Goal: Find specific page/section: Find specific page/section

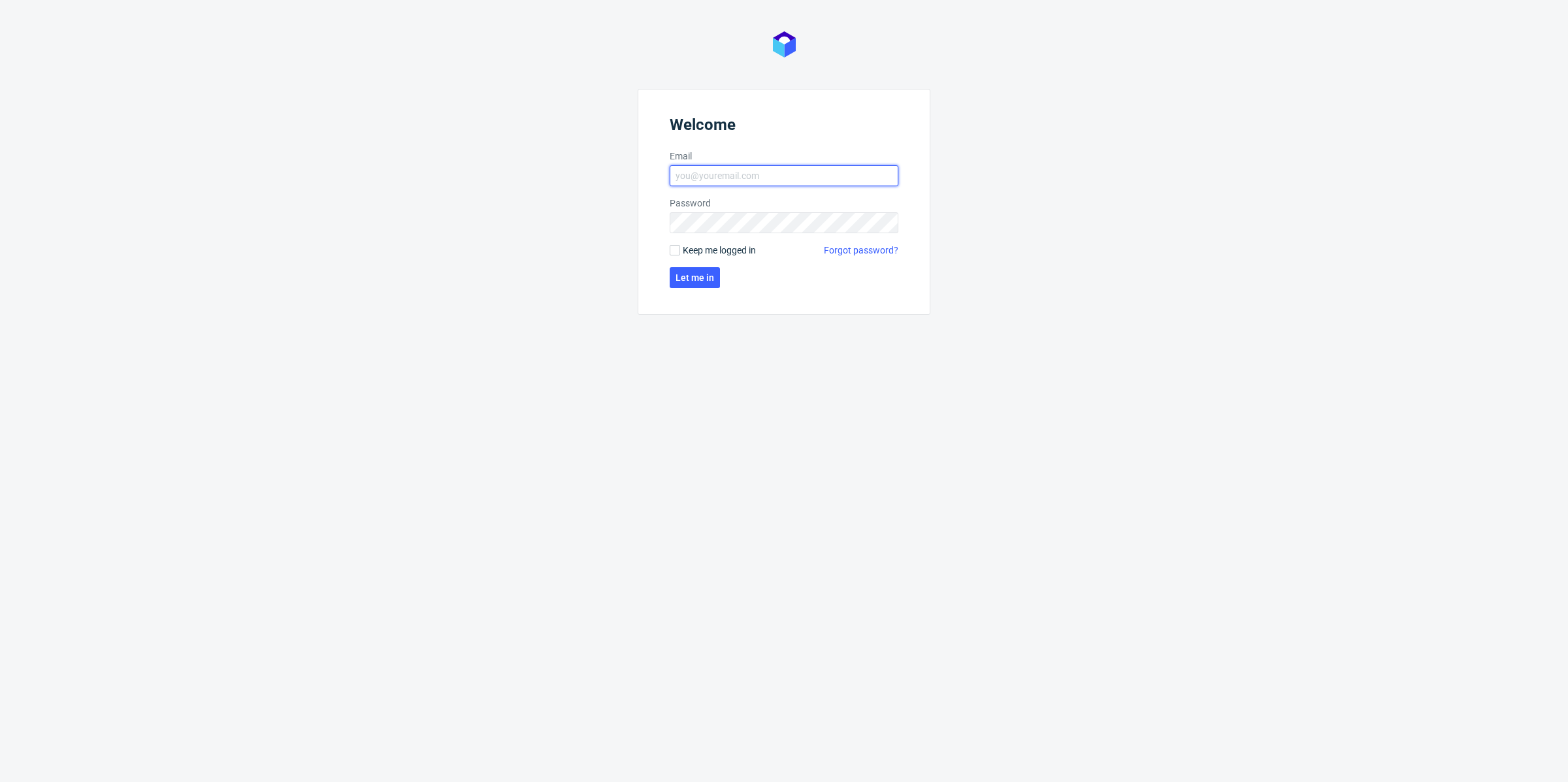
drag, startPoint x: 777, startPoint y: 175, endPoint x: 780, endPoint y: 185, distance: 10.4
click at [778, 175] on input "Email" at bounding box center [784, 176] width 228 height 21
type input "[EMAIL_ADDRESS][DOMAIN_NAME]"
click button "Let me in" at bounding box center [695, 277] width 51 height 21
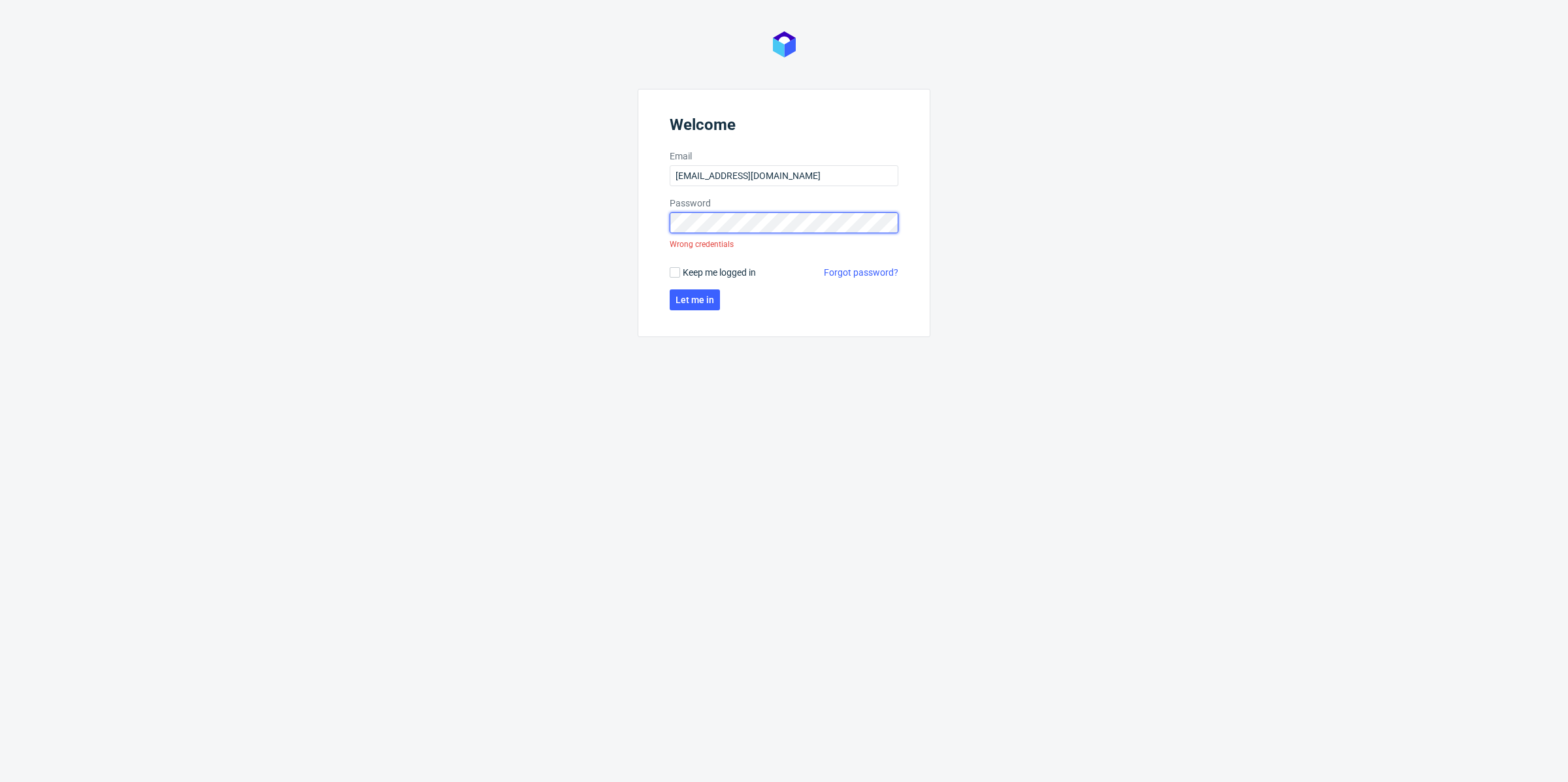
click button "Let me in" at bounding box center [695, 300] width 51 height 21
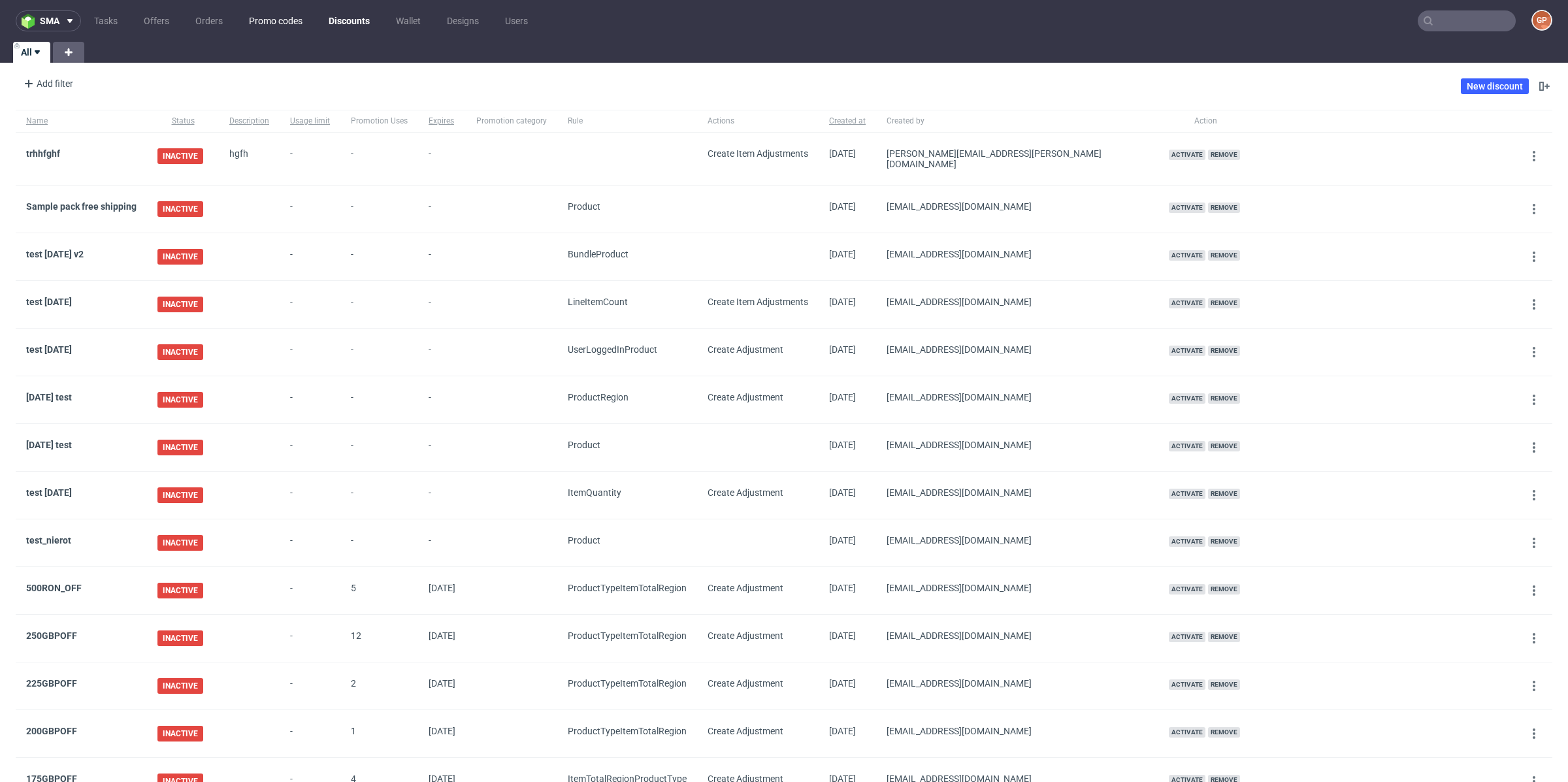
click at [282, 24] on link "Promo codes" at bounding box center [276, 21] width 70 height 21
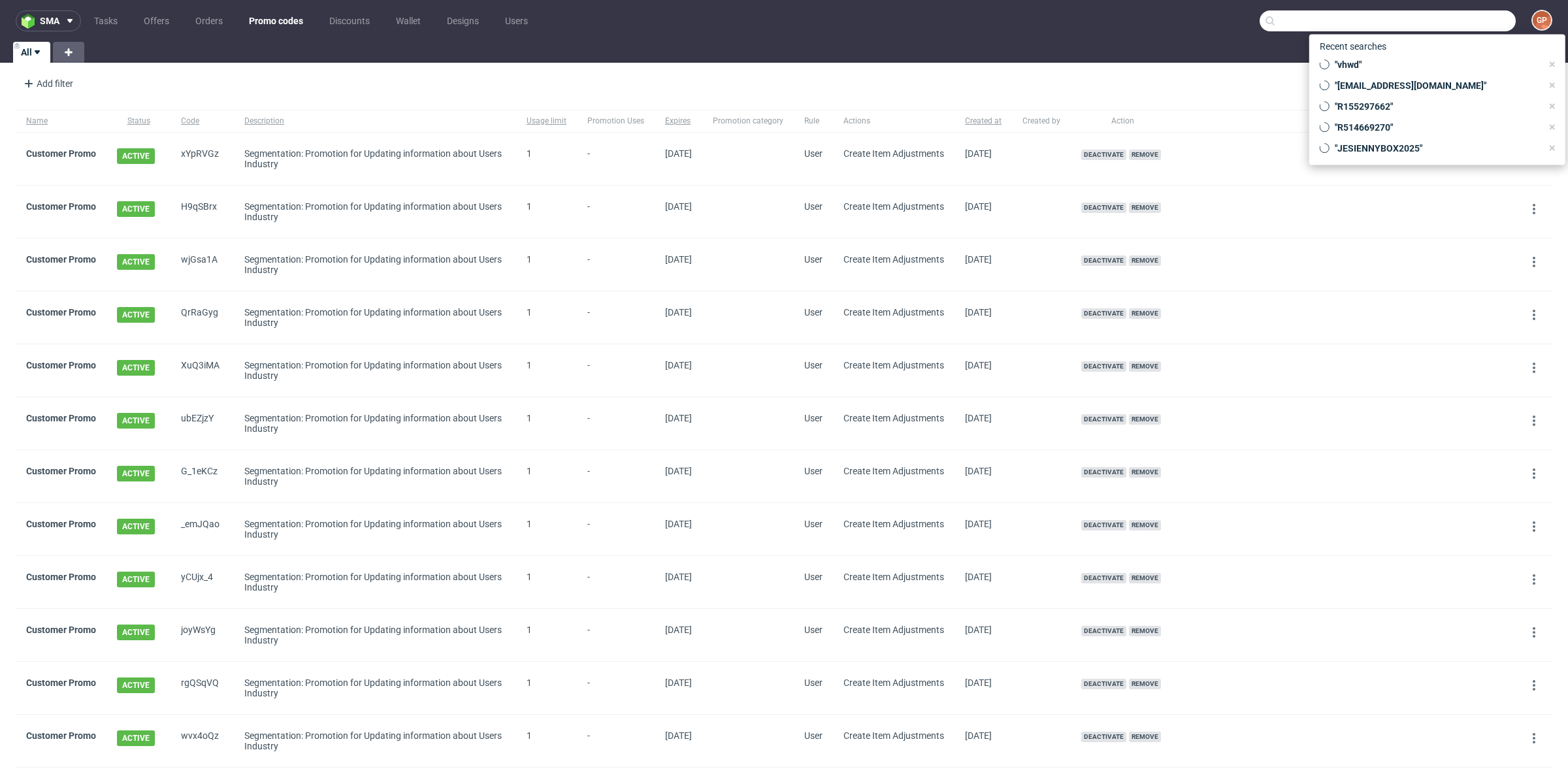
click at [1444, 26] on input "text" at bounding box center [1388, 21] width 256 height 21
click at [1371, 147] on span ""JESIENNYBOX2025"" at bounding box center [1436, 149] width 212 height 13
type input "JESIENNYBOX2025"
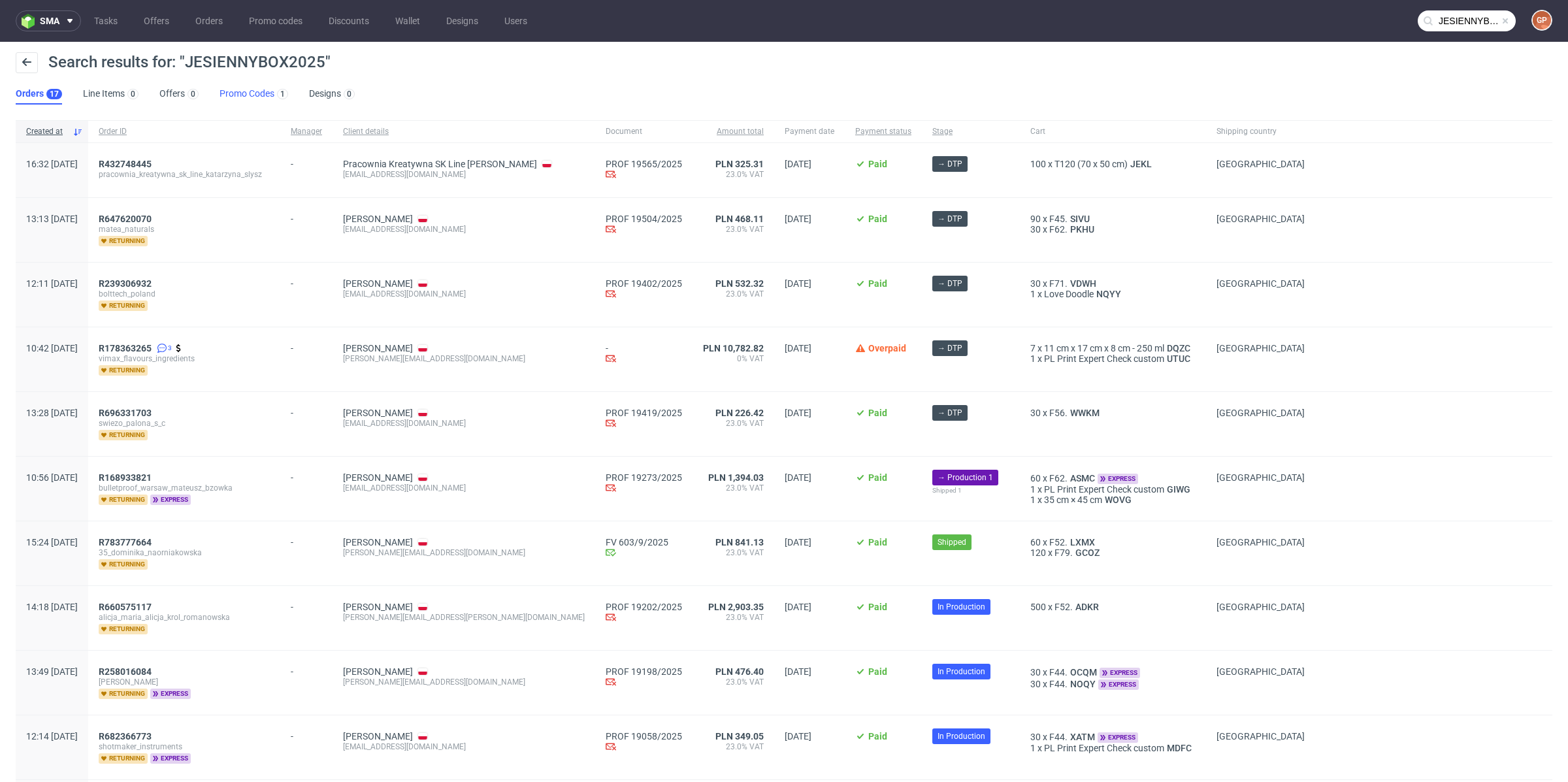
click at [222, 89] on link "Promo Codes 1" at bounding box center [254, 94] width 69 height 21
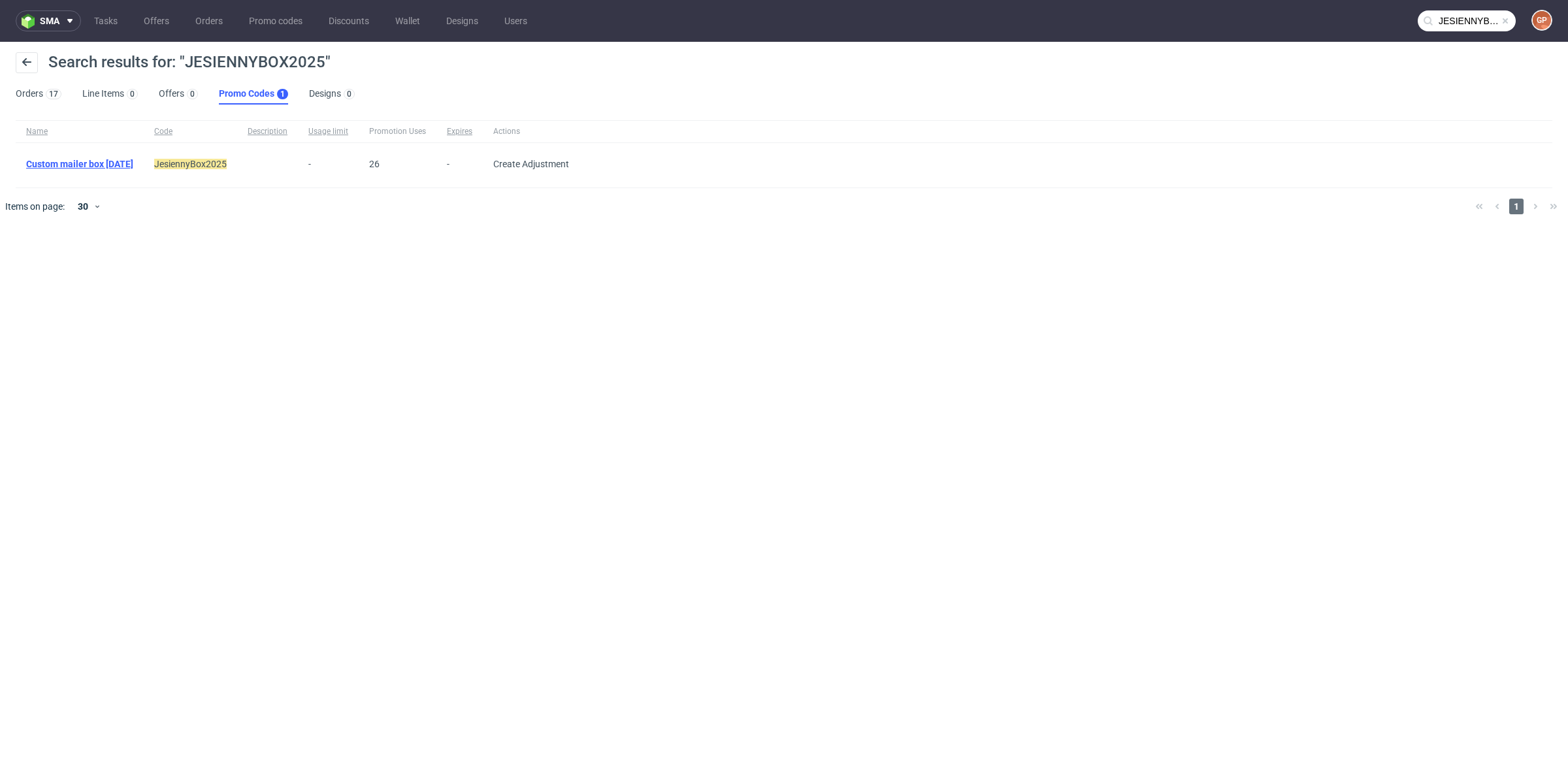
click at [108, 162] on link "Custom mailer box [DATE]" at bounding box center [80, 164] width 107 height 10
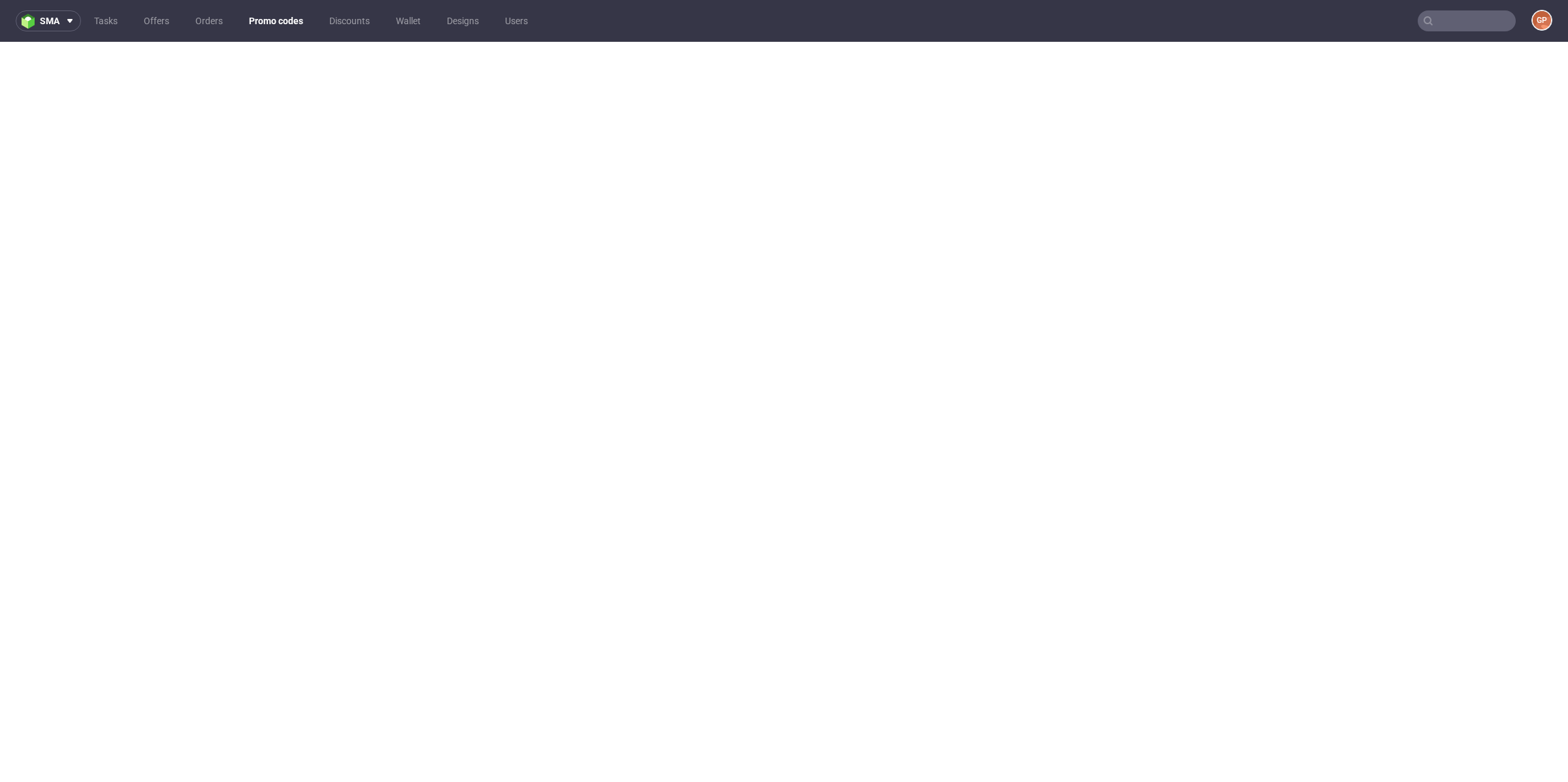
click at [265, 23] on link "Promo codes" at bounding box center [276, 21] width 70 height 21
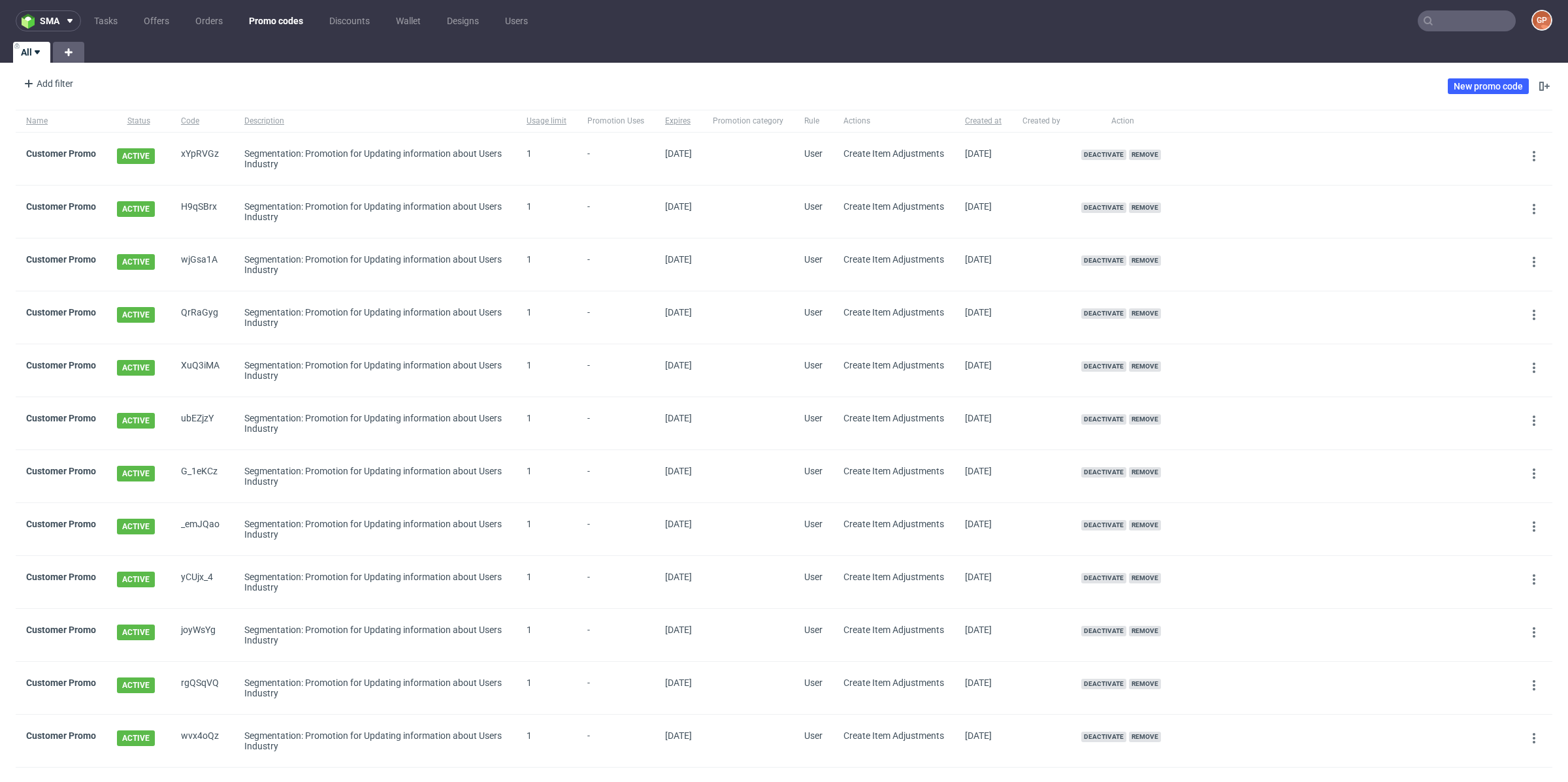
click at [1454, 27] on input "text" at bounding box center [1467, 21] width 98 height 21
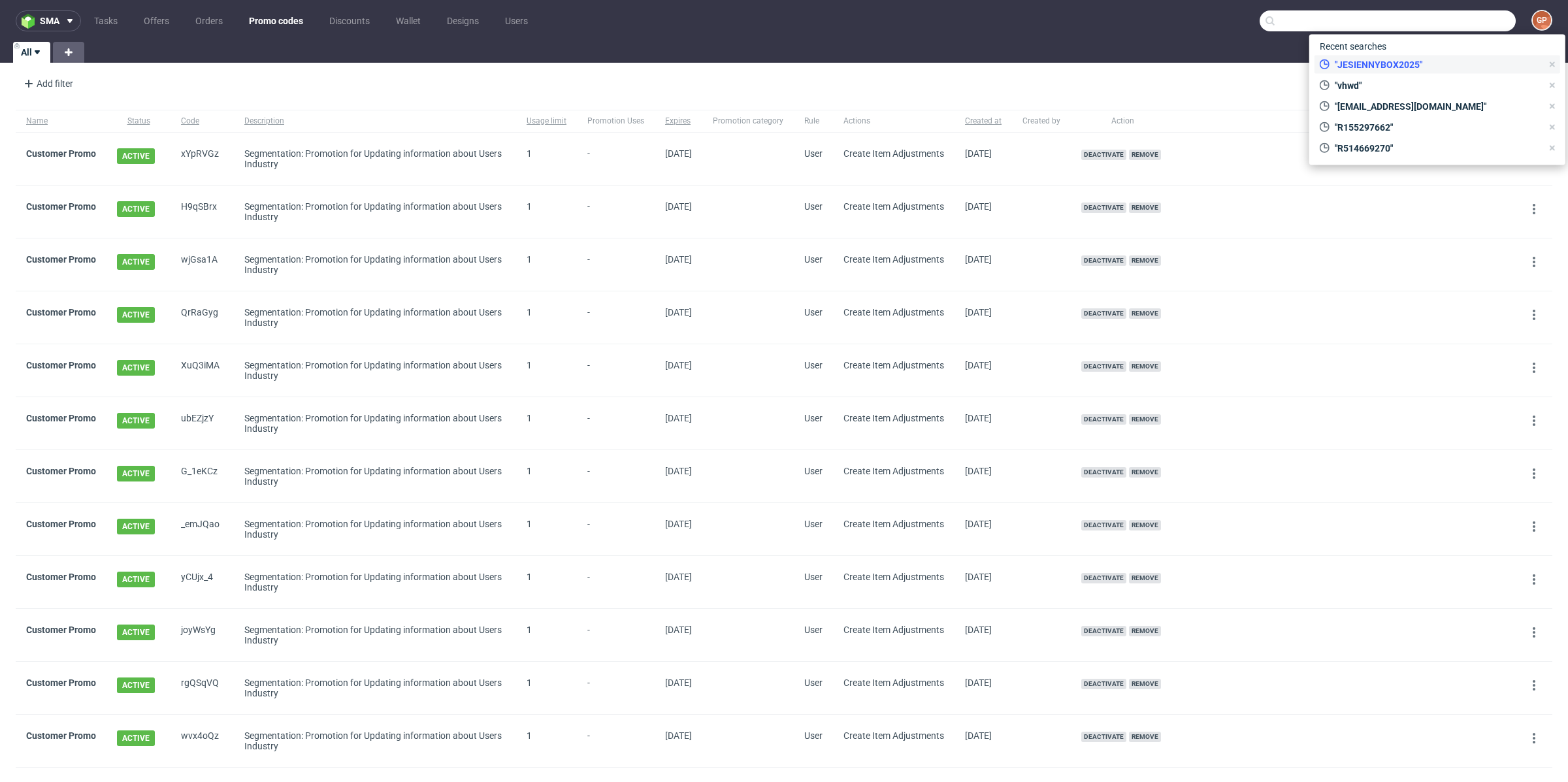
click at [1421, 61] on span ""JESIENNYBOX2025"" at bounding box center [1436, 65] width 212 height 13
type input "JESIENNYBOX2025"
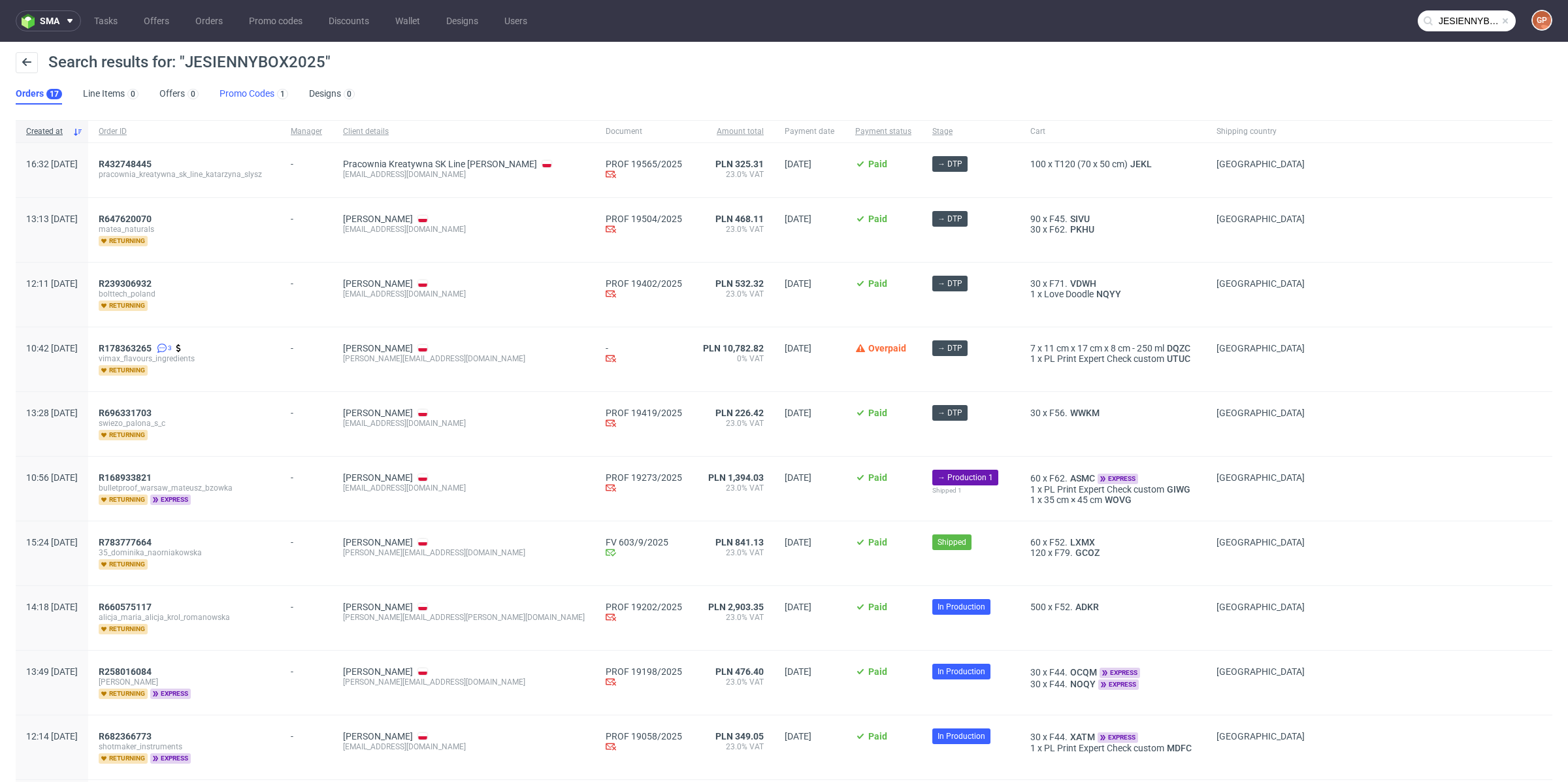
click at [241, 103] on link "Promo Codes 1" at bounding box center [254, 94] width 69 height 21
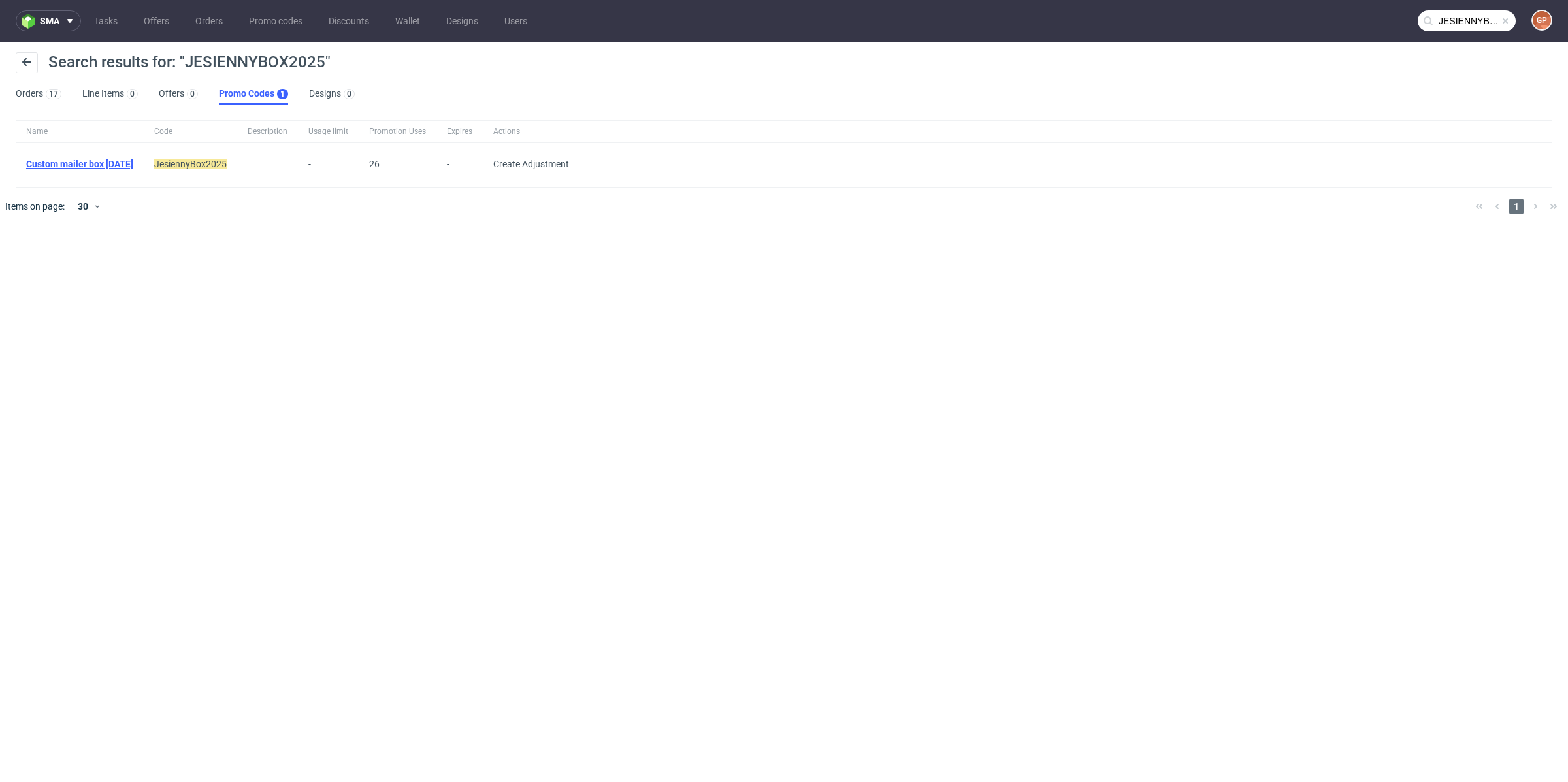
click at [128, 163] on link "Custom mailer box [DATE]" at bounding box center [80, 164] width 107 height 10
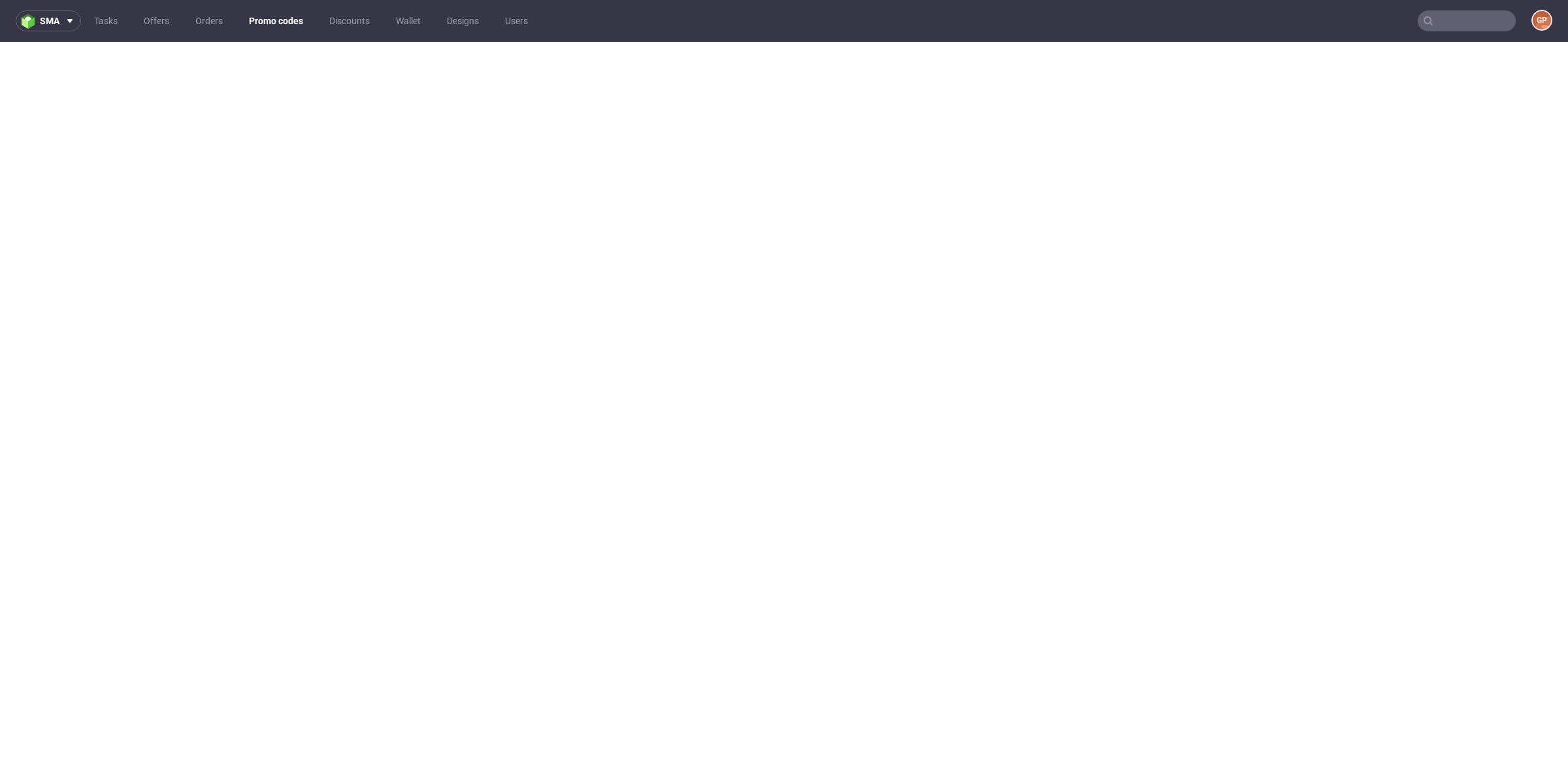
type input "JESIENNYBOX2025"
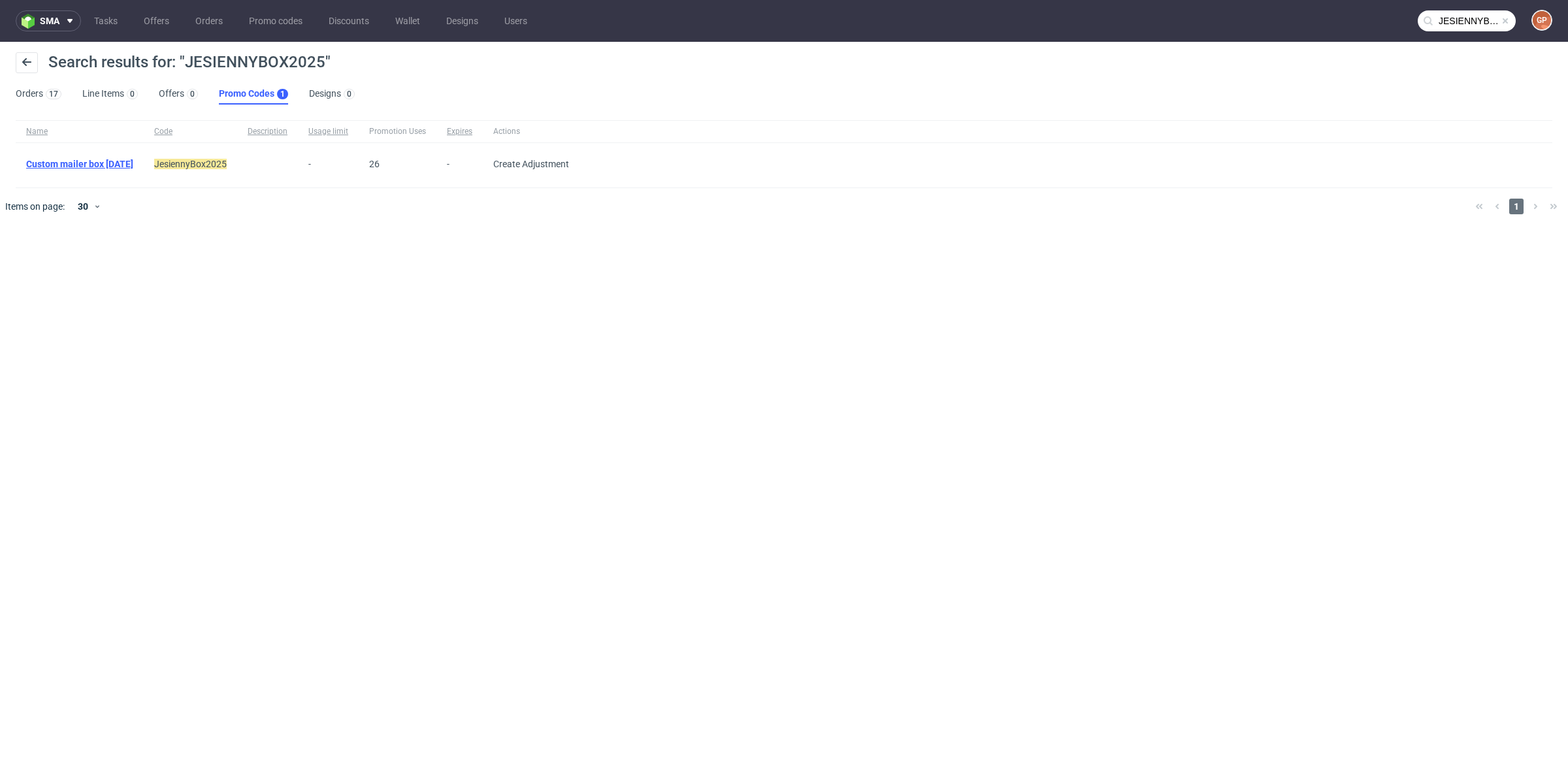
click at [111, 166] on link "Custom mailer box [DATE]" at bounding box center [80, 164] width 107 height 10
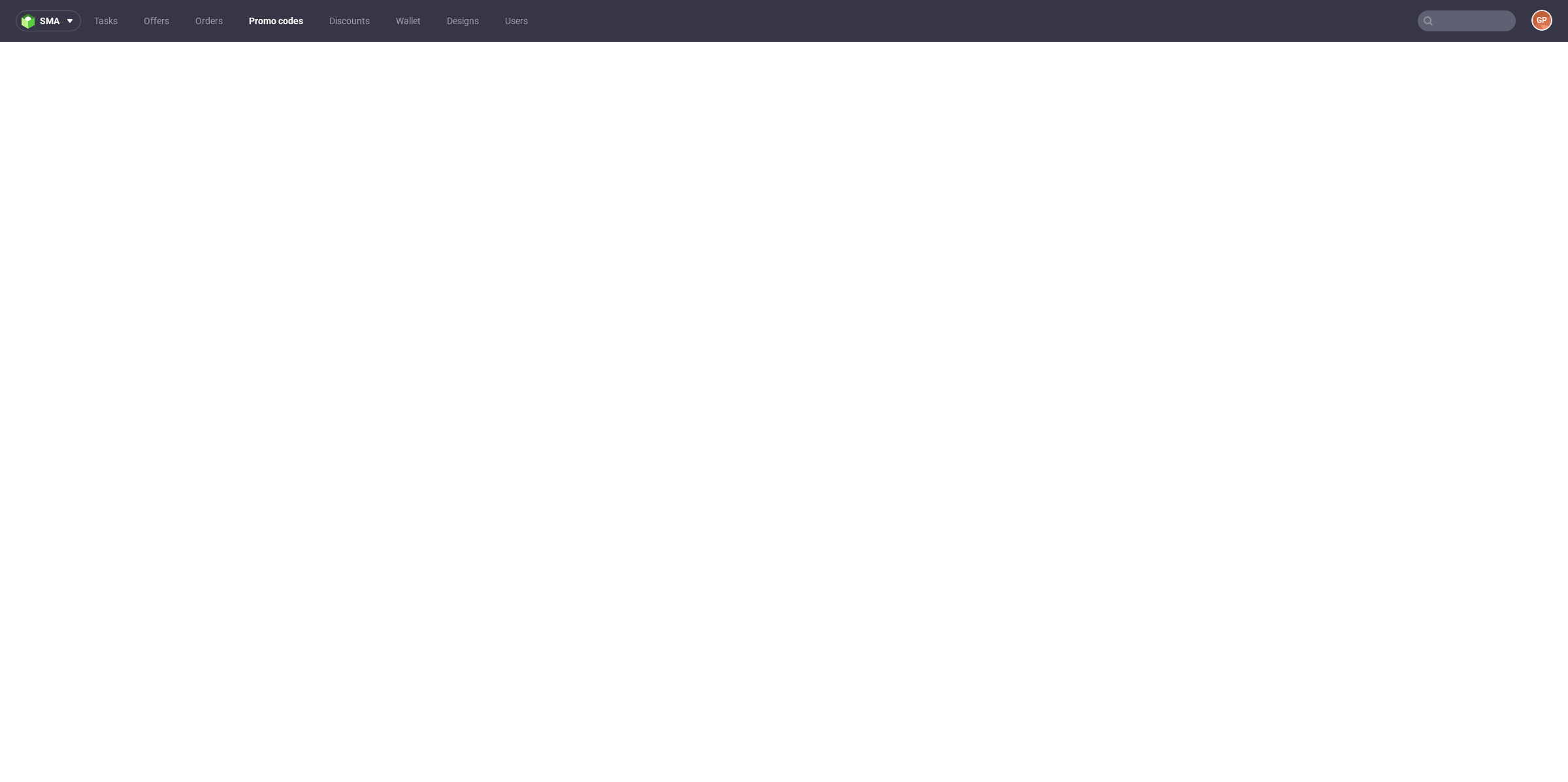
click at [1452, 14] on input "text" at bounding box center [1467, 21] width 98 height 21
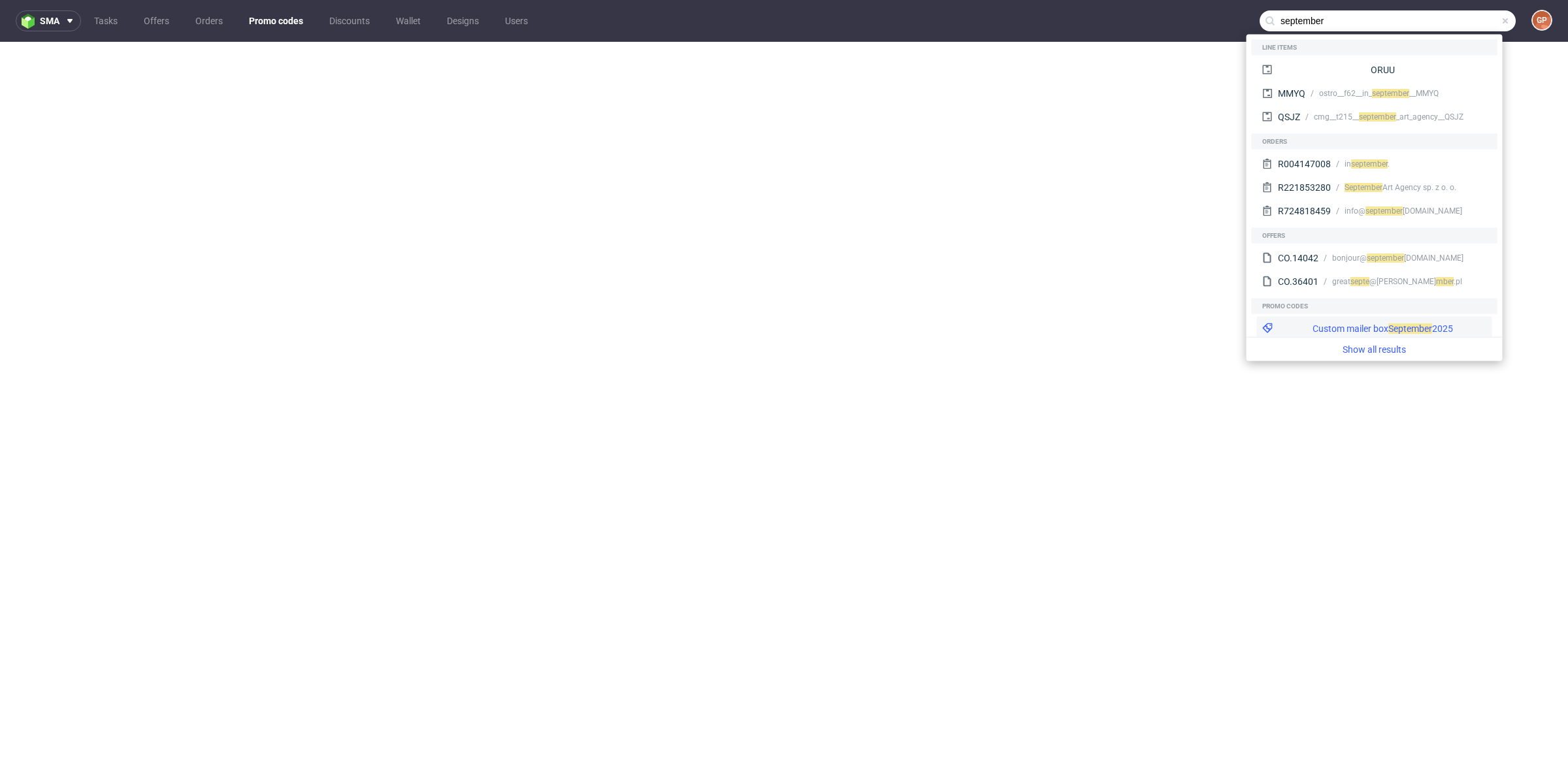
type input "september"
click at [1437, 320] on div "Custom mailer box Septe mber 2025" at bounding box center [1374, 328] width 235 height 23
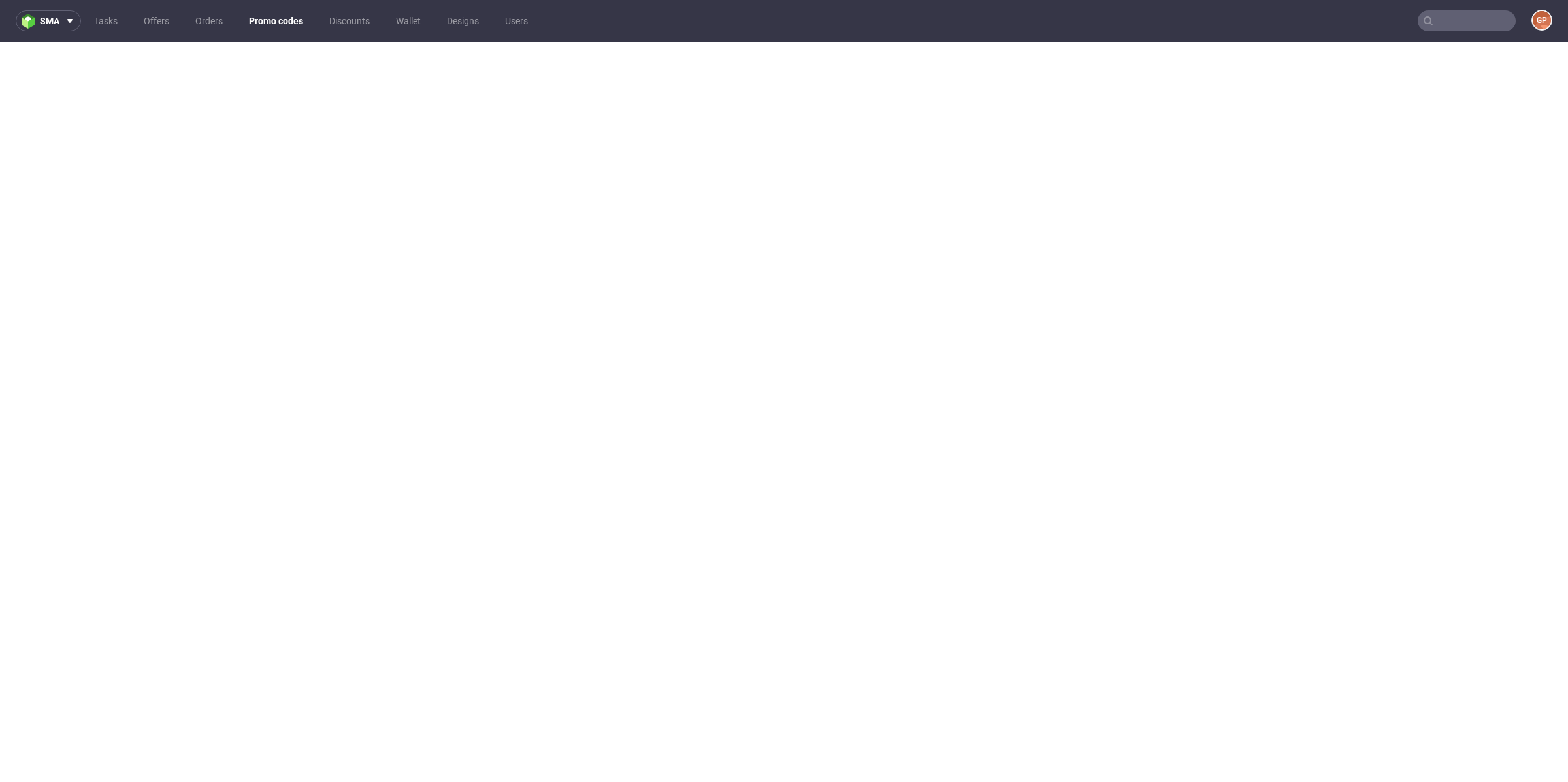
click at [253, 24] on link "Promo codes" at bounding box center [276, 21] width 70 height 21
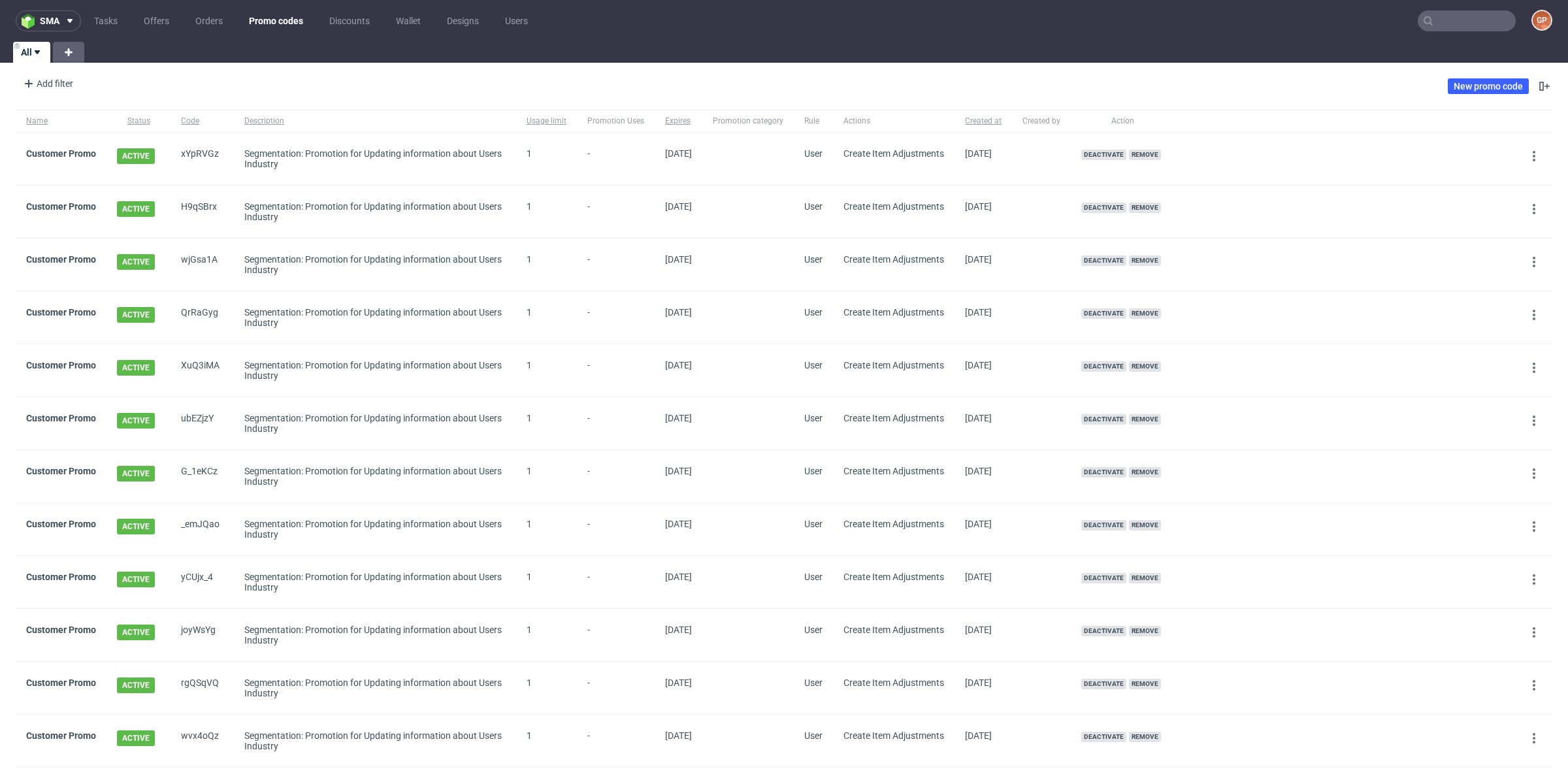
click at [1466, 35] on nav "sma Tasks Offers Orders Promo codes Discounts Wallet Designs Users GP" at bounding box center [784, 21] width 1568 height 41
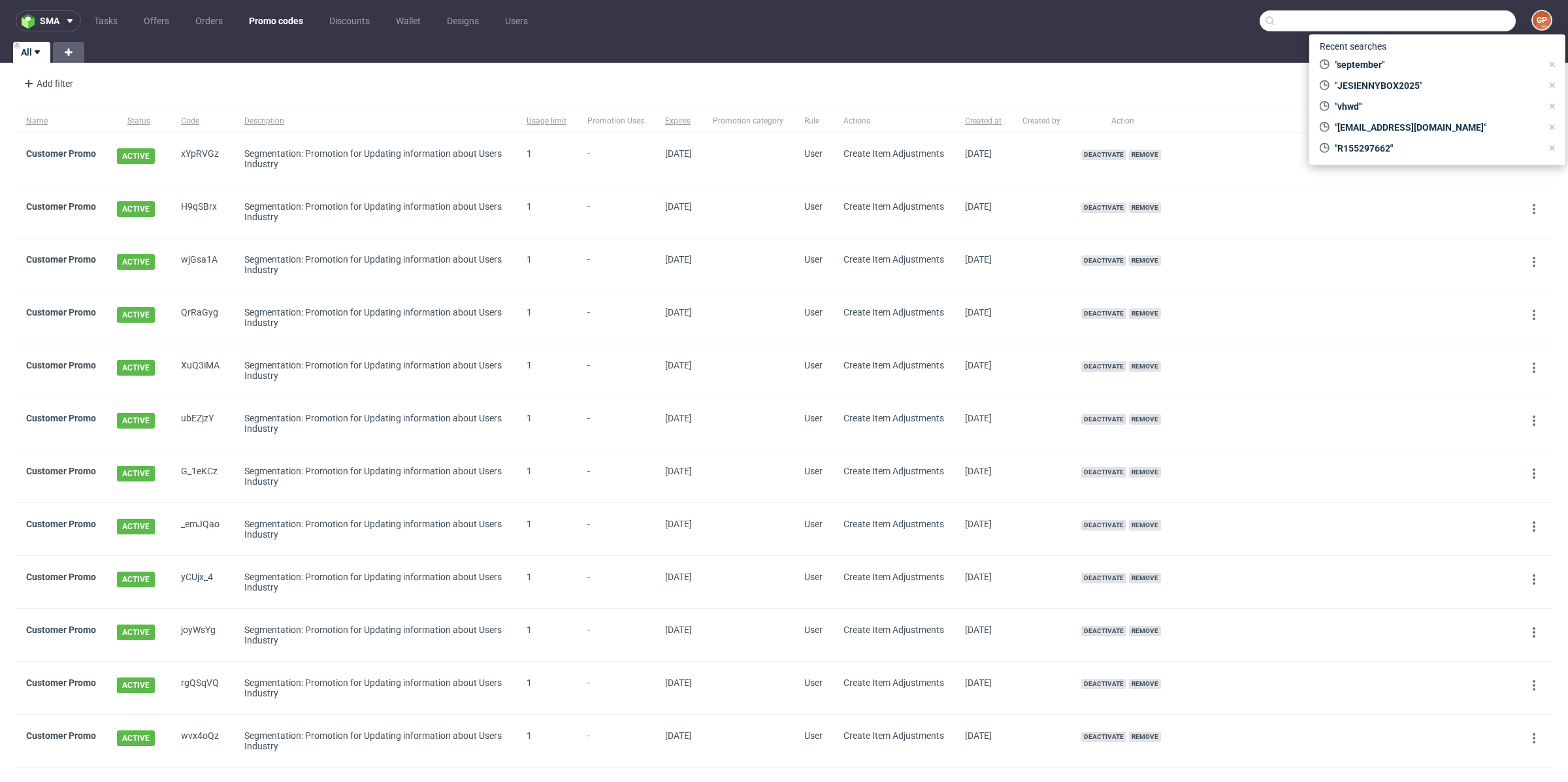
click at [1456, 22] on input "text" at bounding box center [1388, 21] width 256 height 21
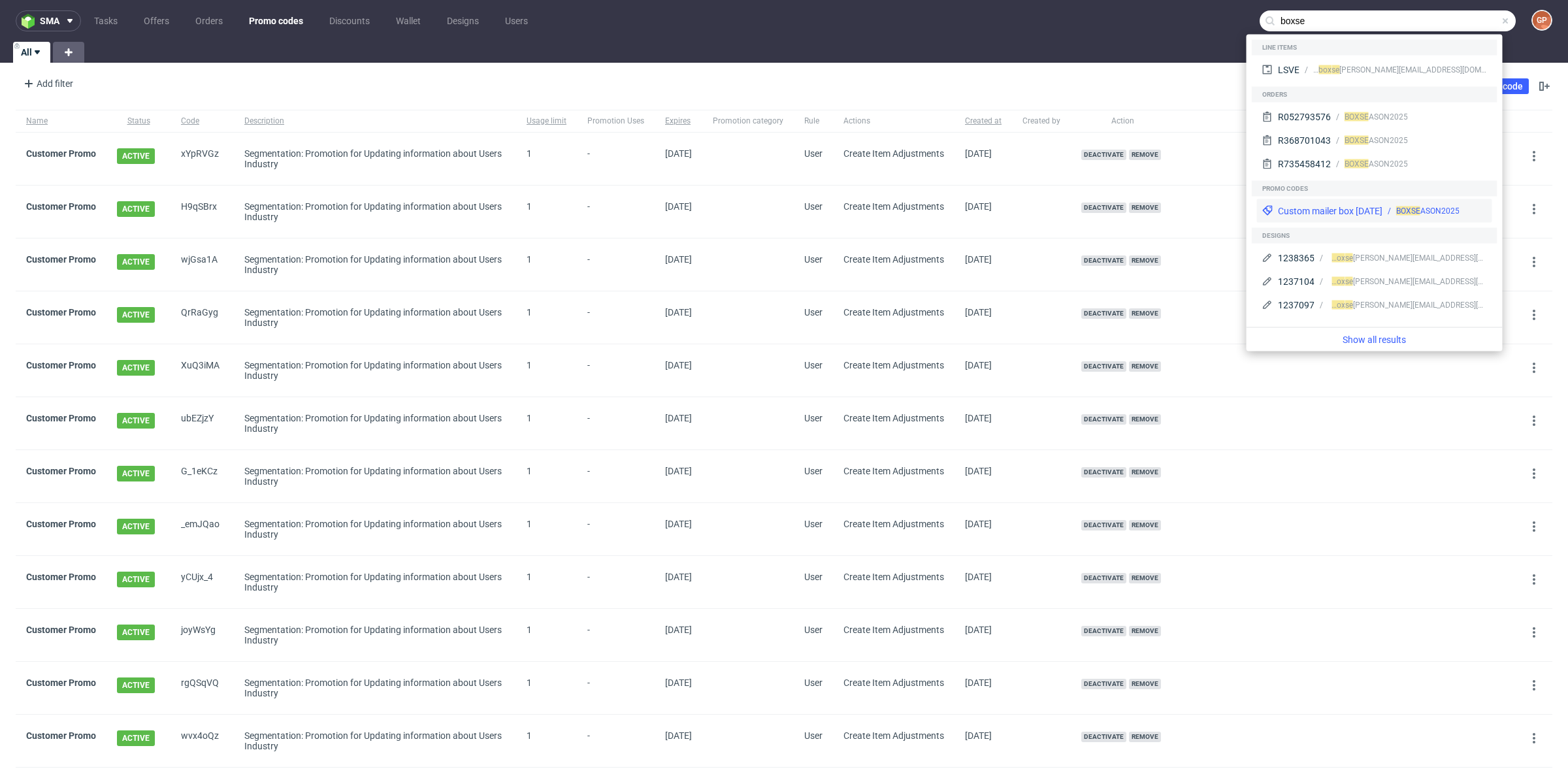
type input "boxse"
click at [1382, 216] on div "Custom mailer box [DATE]" at bounding box center [1329, 211] width 104 height 13
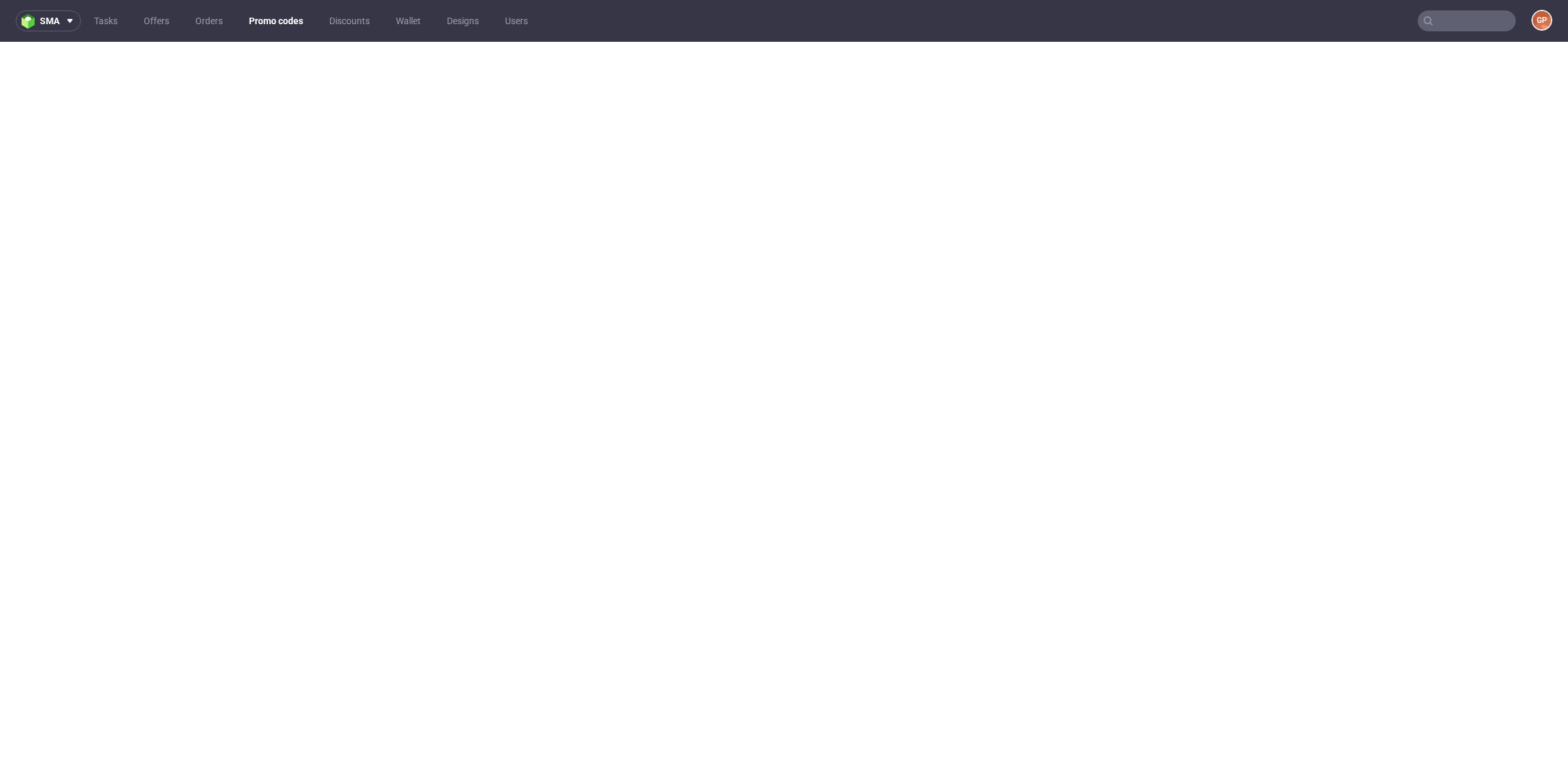
drag, startPoint x: 270, startPoint y: 23, endPoint x: 277, endPoint y: 24, distance: 7.1
click at [272, 23] on link "Promo codes" at bounding box center [276, 21] width 70 height 21
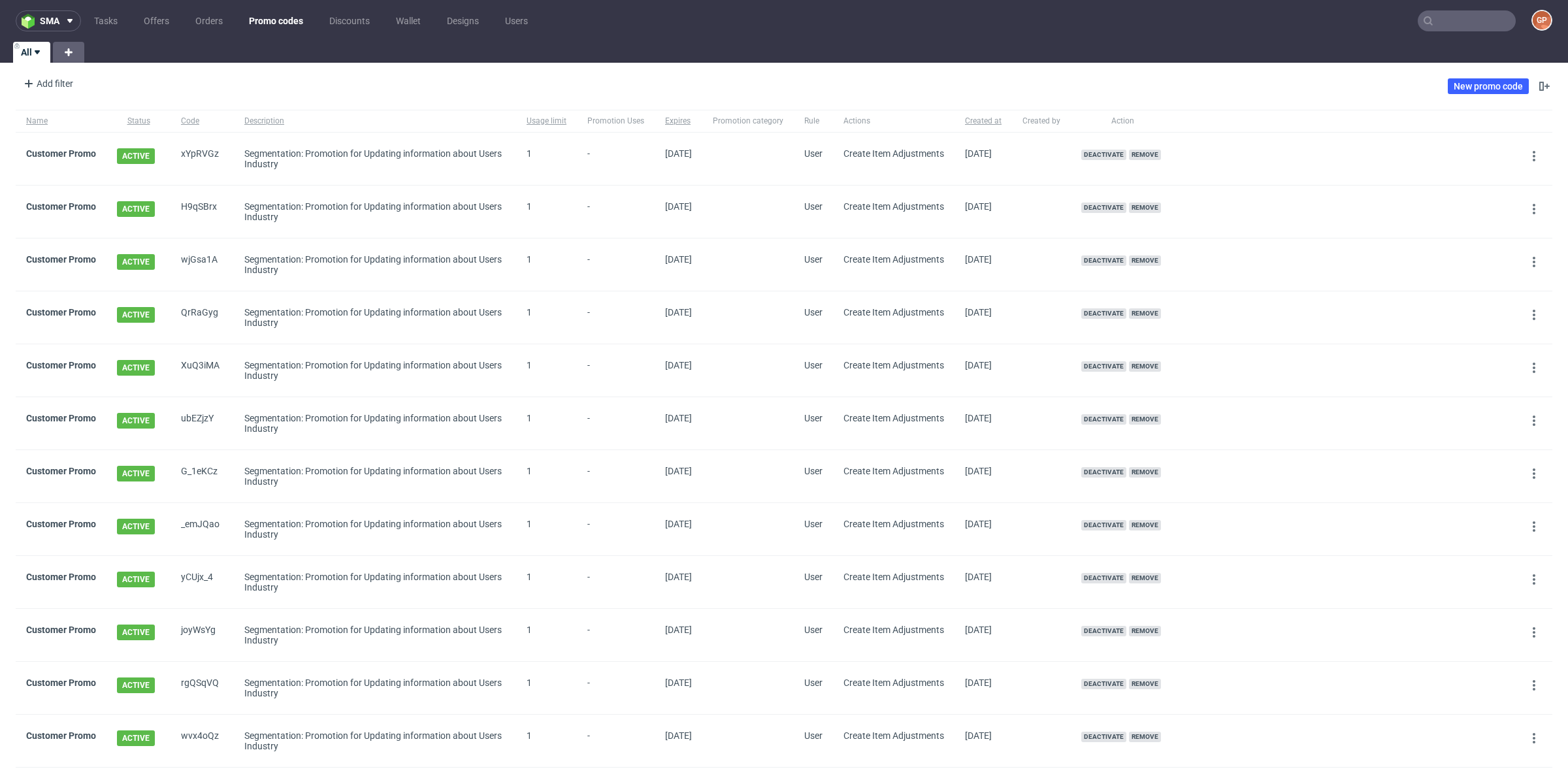
click at [1452, 40] on nav "sma Tasks Offers Orders Promo codes Discounts Wallet Designs Users GP" at bounding box center [784, 21] width 1568 height 41
click at [1449, 32] on nav "sma Tasks Offers Orders Promo codes Discounts Wallet Designs Users GP" at bounding box center [784, 21] width 1568 height 41
click at [1441, 26] on input "text" at bounding box center [1467, 21] width 98 height 21
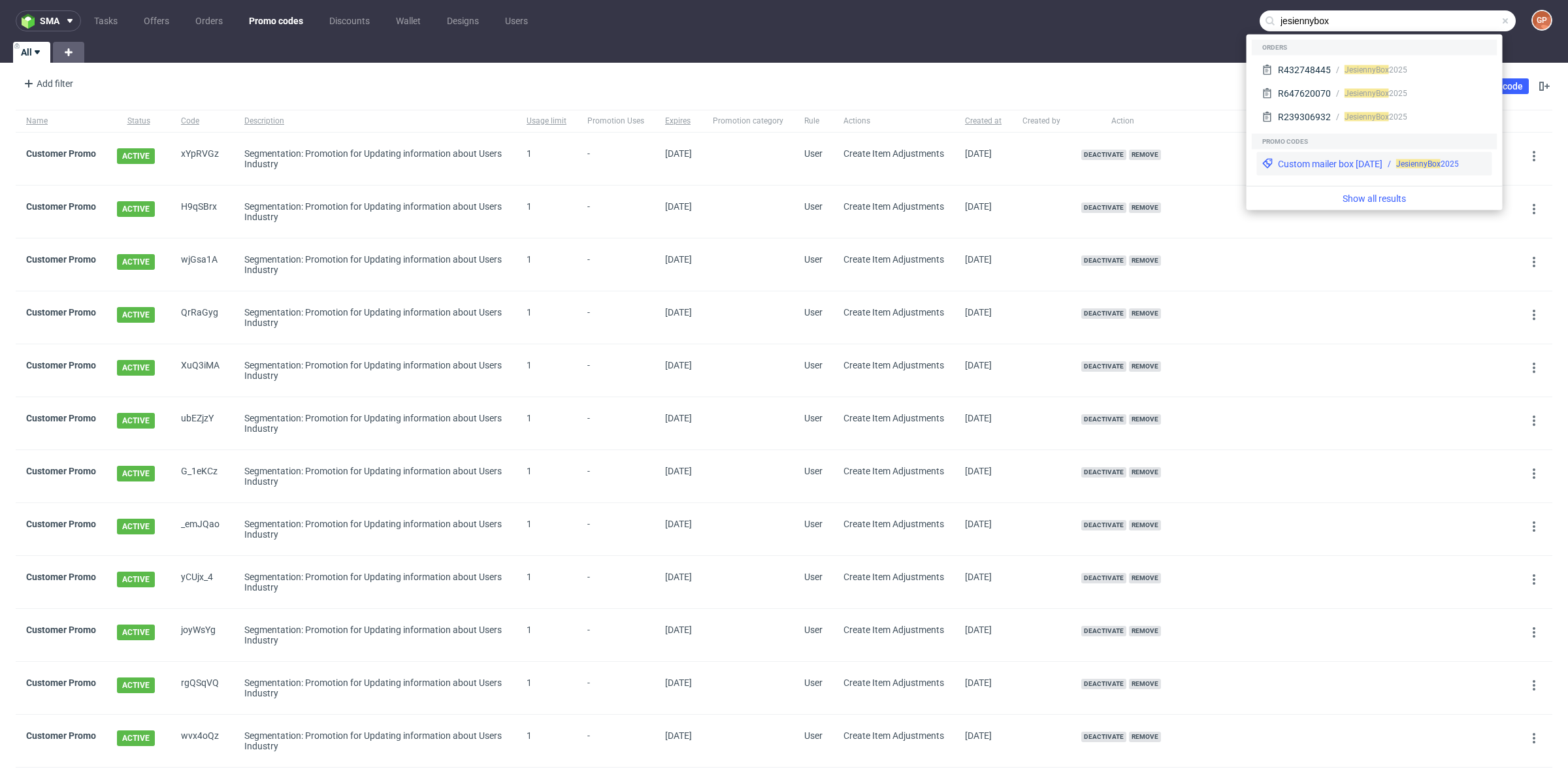
type input "jesiennybox"
click at [1349, 160] on div "Custom mailer box [DATE]" at bounding box center [1329, 164] width 104 height 13
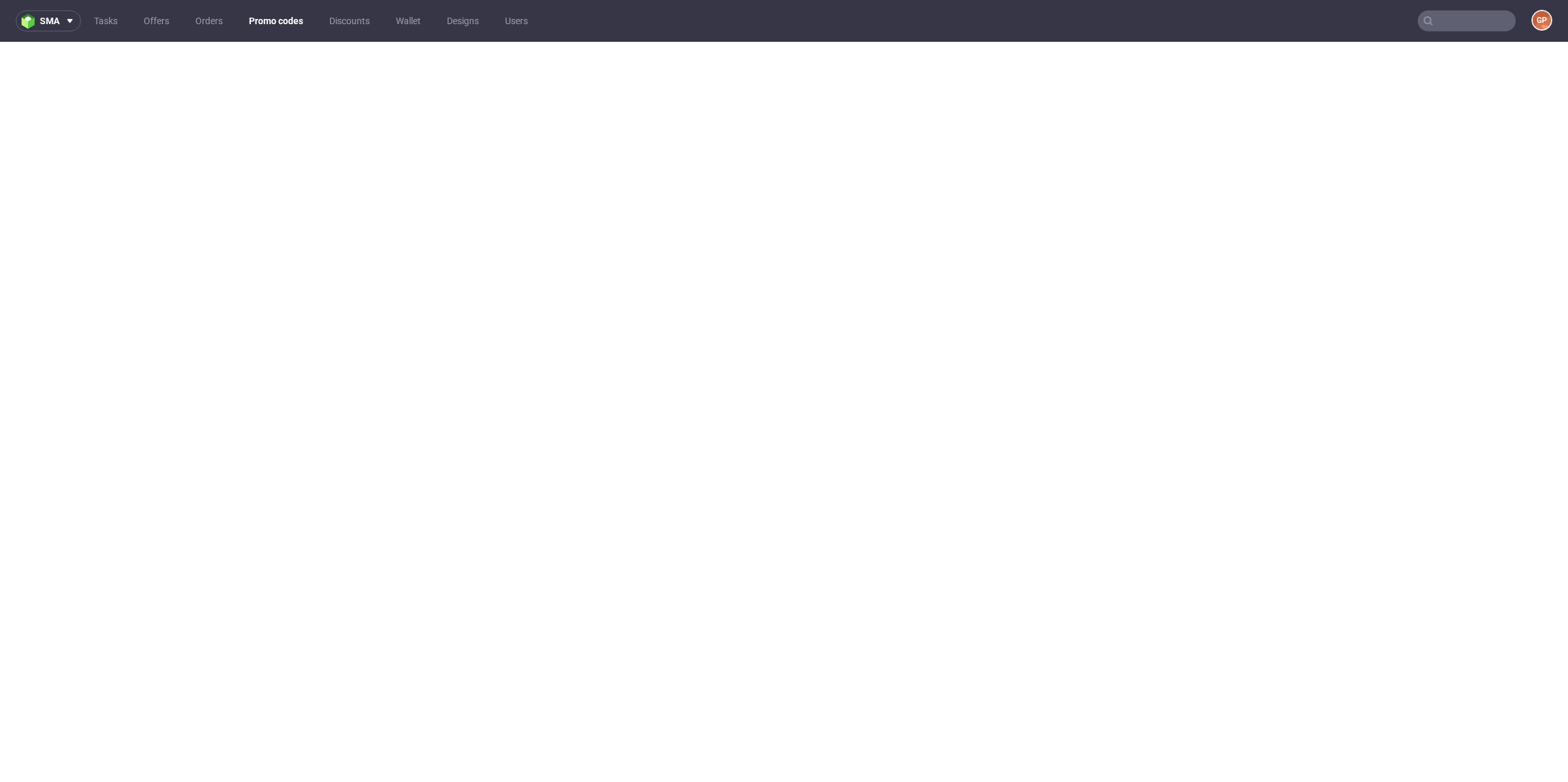
scroll to position [2, 0]
